Goal: Task Accomplishment & Management: Use online tool/utility

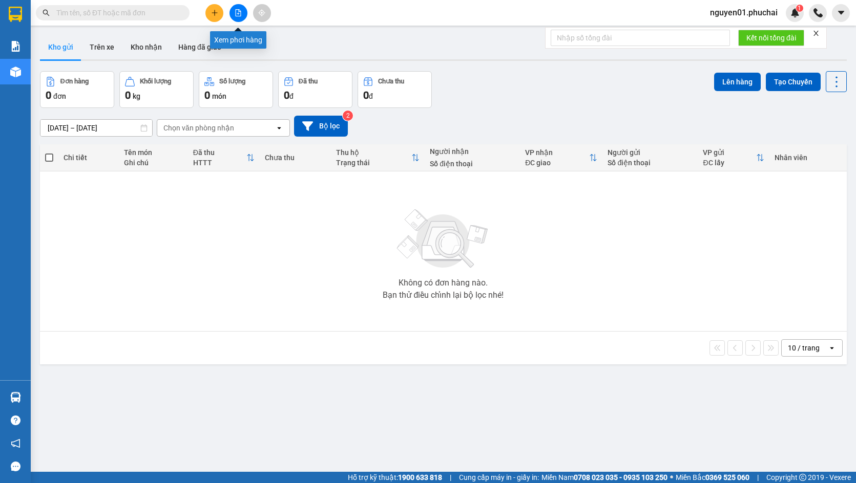
click at [232, 15] on button at bounding box center [238, 13] width 18 height 18
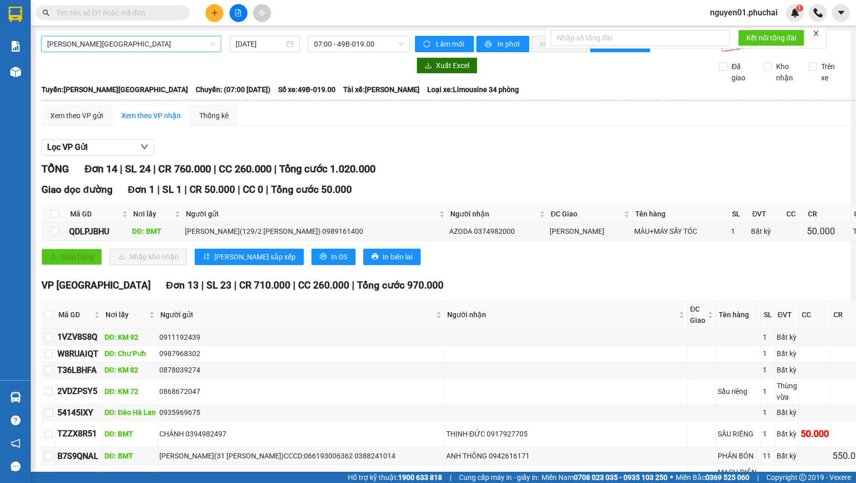
click at [103, 42] on span "Gia Lai - Đà Lạt" at bounding box center [131, 43] width 168 height 15
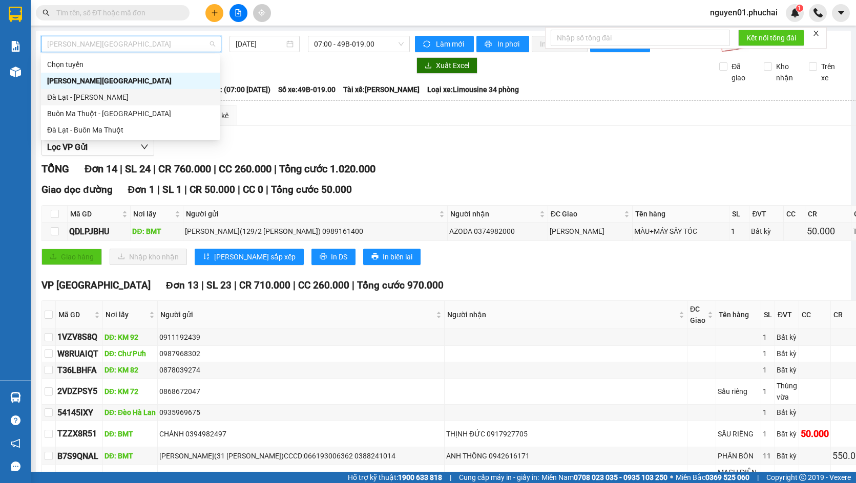
click at [104, 91] on div "Đà Lạt - Gia Lai" at bounding box center [130, 97] width 179 height 16
type input "14/10/2025"
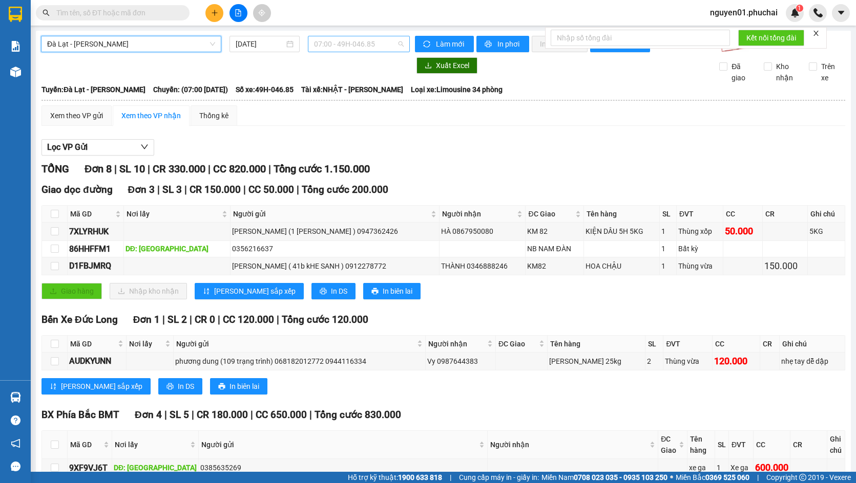
click at [379, 45] on span "07:00 - 49H-046.85" at bounding box center [359, 43] width 90 height 15
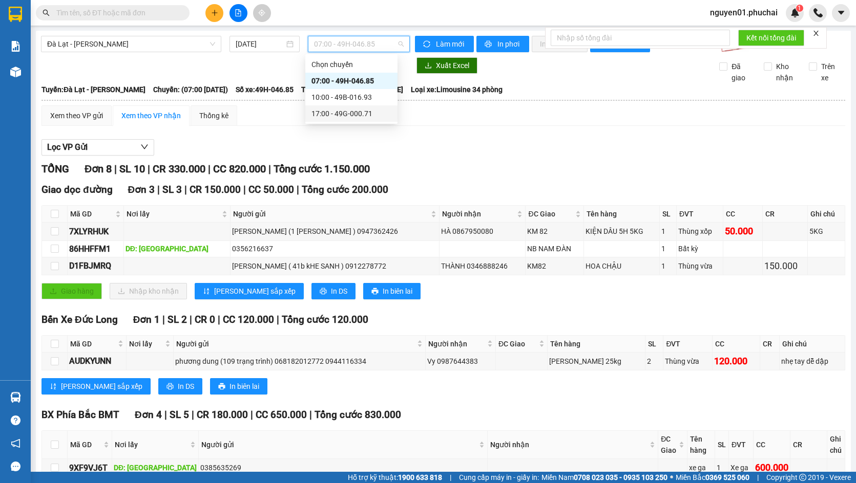
click at [335, 115] on div "17:00 - 49G-000.71" at bounding box center [351, 113] width 80 height 11
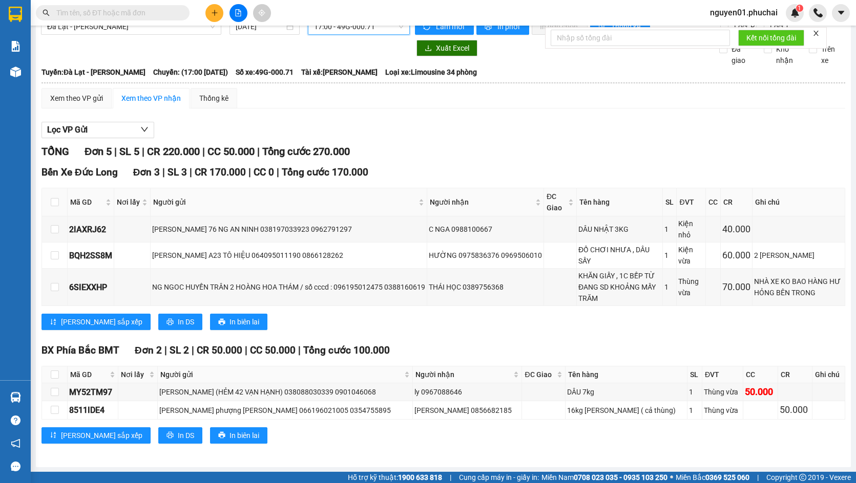
scroll to position [27, 0]
